Goal: Navigation & Orientation: Find specific page/section

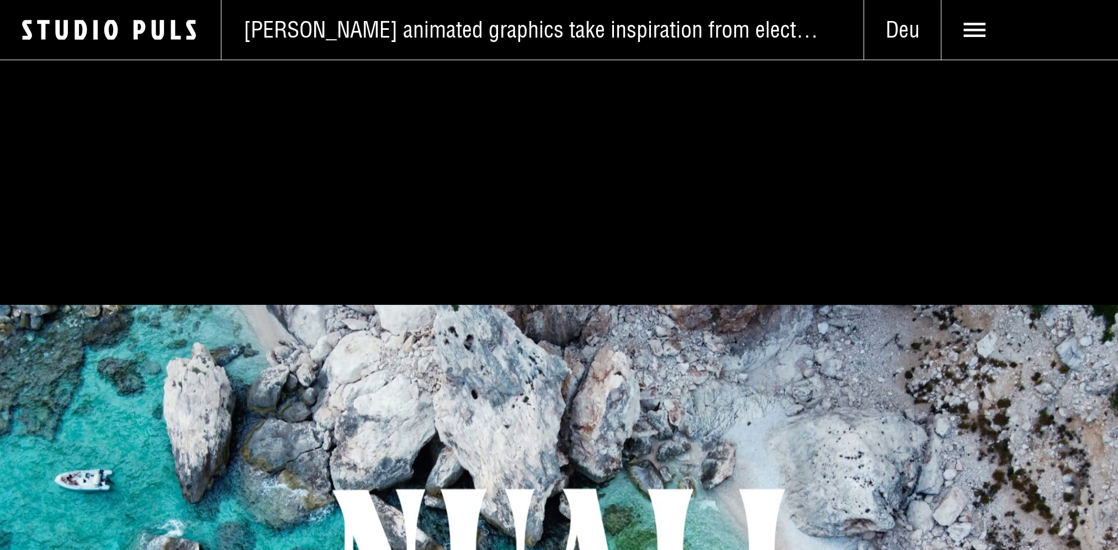
click at [904, 24] on span "Deu" at bounding box center [902, 30] width 77 height 28
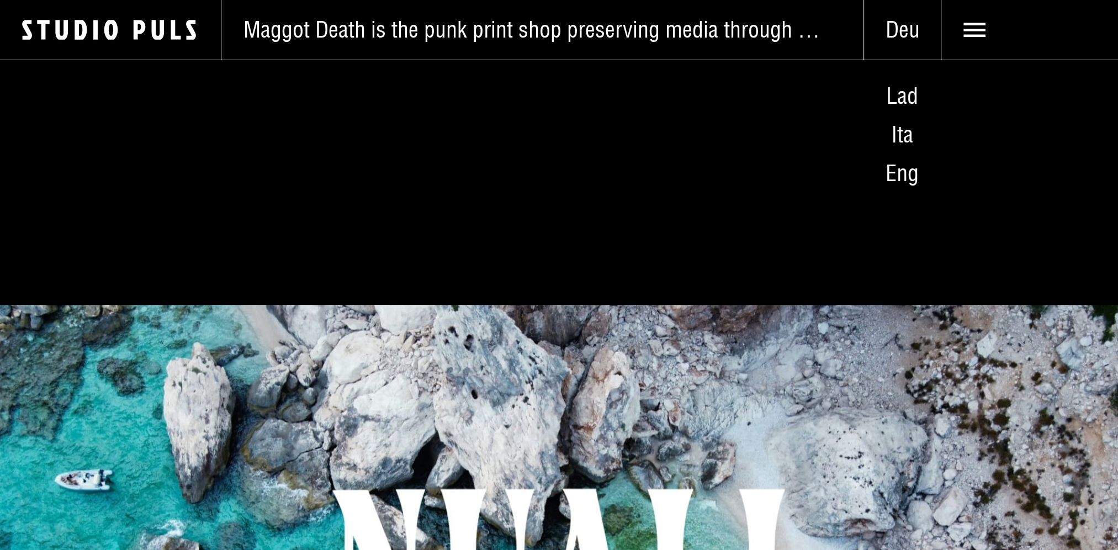
click at [904, 31] on span "Deu" at bounding box center [902, 30] width 77 height 28
click at [910, 32] on span "Deu" at bounding box center [902, 30] width 77 height 28
click at [977, 28] on icon at bounding box center [975, 30] width 22 height 22
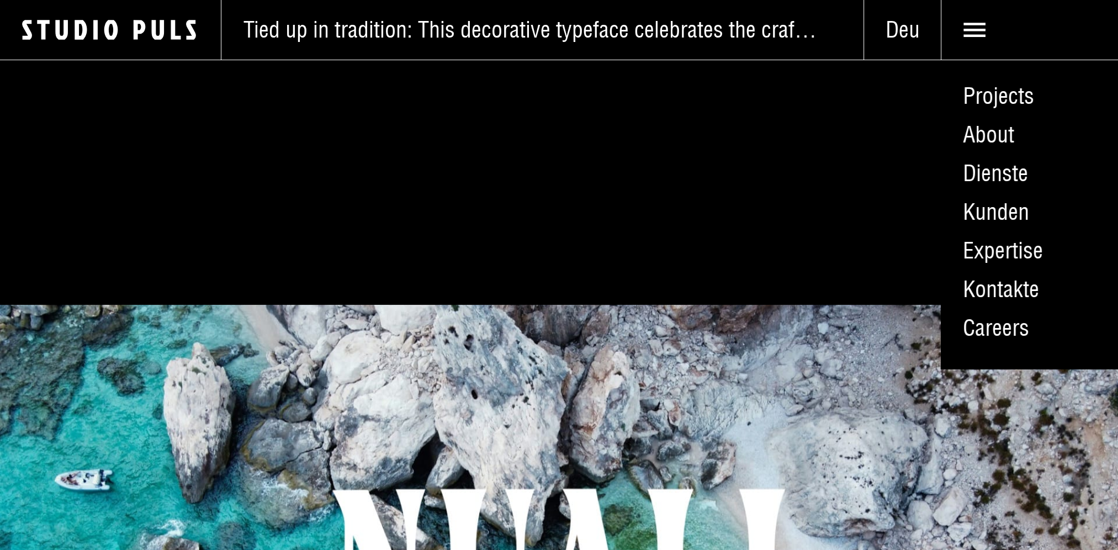
click at [996, 99] on link "Projects" at bounding box center [1029, 96] width 177 height 39
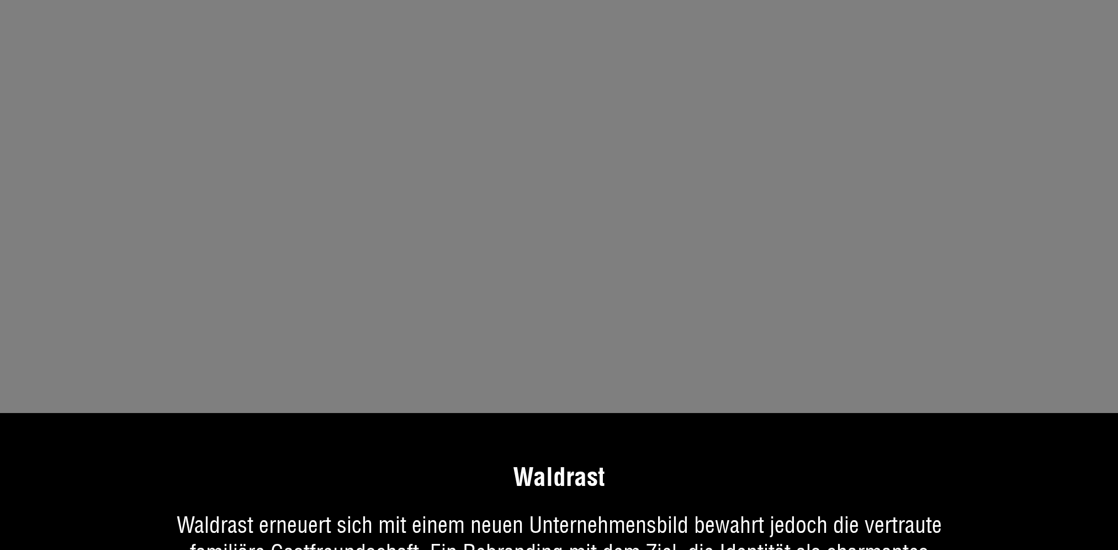
scroll to position [5192, 0]
